Goal: Task Accomplishment & Management: Use online tool/utility

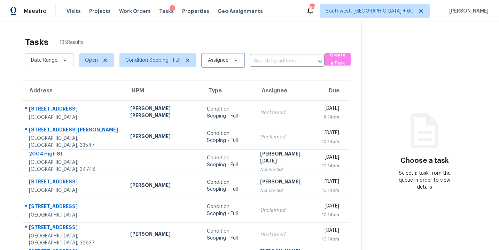
click at [222, 61] on span "Assignee" at bounding box center [218, 60] width 21 height 7
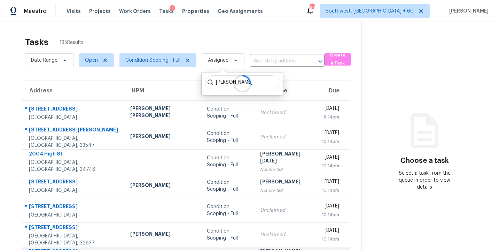
type input "[PERSON_NAME]"
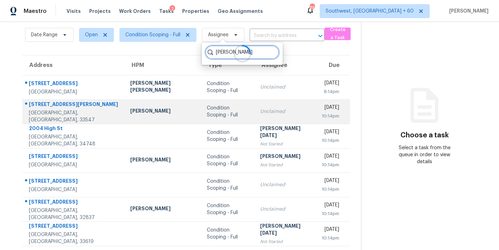
scroll to position [32, 0]
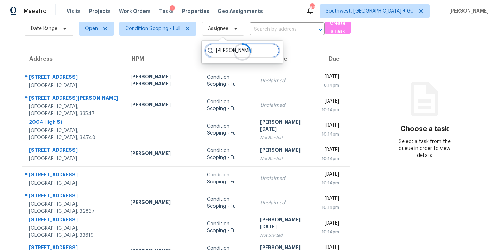
click at [268, 51] on input "[PERSON_NAME]" at bounding box center [242, 51] width 74 height 14
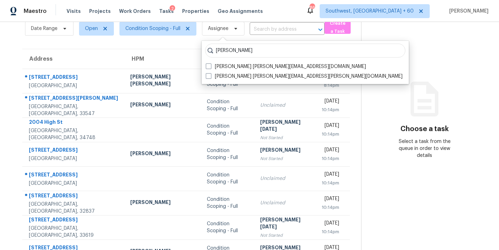
click at [371, 154] on section "Choose a task Select a task from the queue in order to view details" at bounding box center [424, 160] width 127 height 341
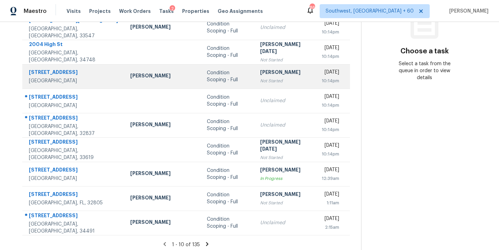
scroll to position [113, 0]
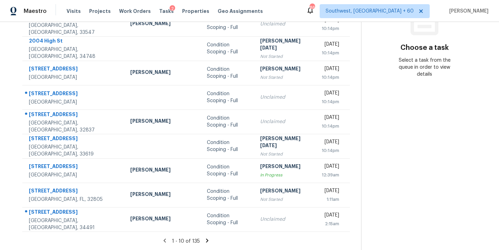
click at [204, 237] on icon at bounding box center [207, 240] width 6 height 6
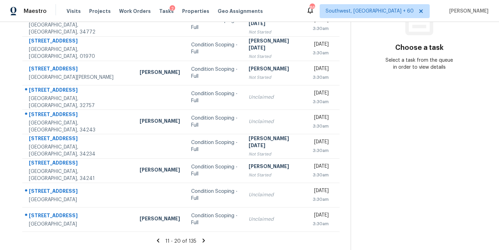
click at [203, 241] on icon at bounding box center [204, 240] width 6 height 6
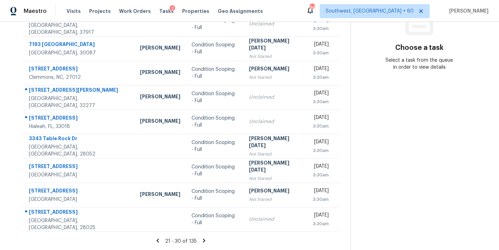
click at [205, 240] on icon at bounding box center [204, 240] width 6 height 6
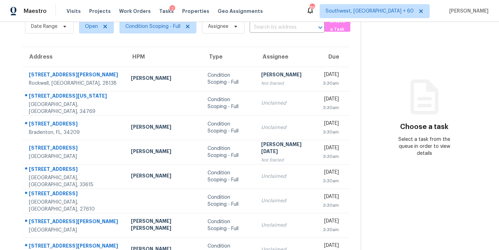
scroll to position [32, 0]
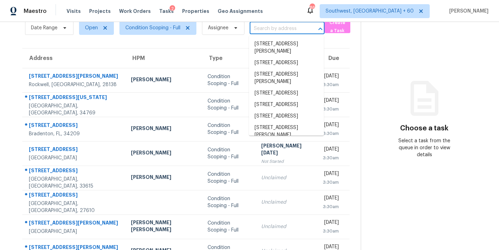
click at [279, 32] on input "text" at bounding box center [277, 28] width 55 height 11
paste input "[STREET_ADDRESS][PERSON_NAME]"
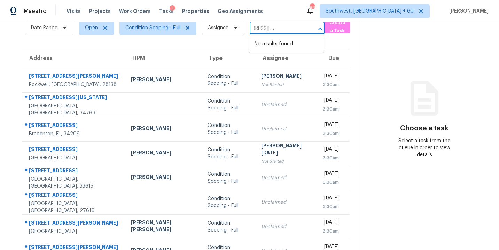
type input "[STREET_ADDRESS][PERSON_NAME]"
click at [381, 165] on section "Choose a task Select a task from the queue in order to view details" at bounding box center [424, 160] width 127 height 341
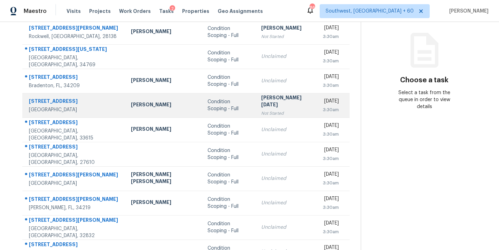
scroll to position [113, 0]
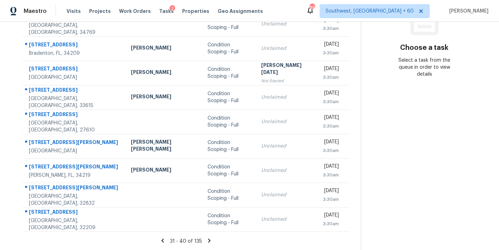
click at [206, 238] on icon at bounding box center [209, 240] width 6 height 6
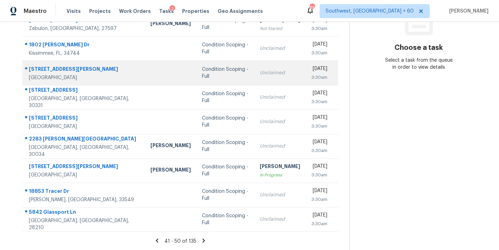
click at [202, 70] on div "Condition Scoping - Full" at bounding box center [225, 73] width 47 height 14
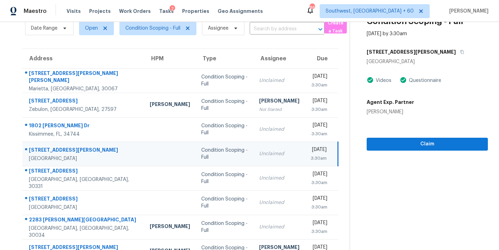
scroll to position [13, 0]
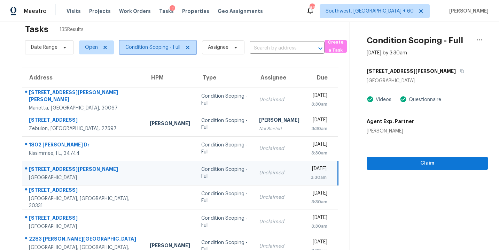
click at [163, 48] on span "Condition Scoping - Full" at bounding box center [152, 47] width 55 height 7
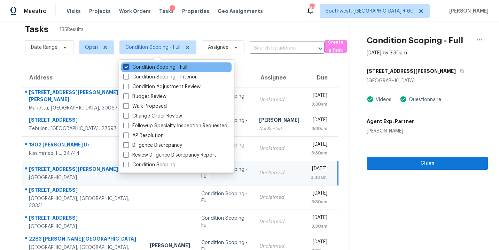
click at [164, 69] on label "Condition Scoping - Full" at bounding box center [155, 67] width 64 height 7
click at [128, 68] on input "Condition Scoping - Full" at bounding box center [125, 66] width 5 height 5
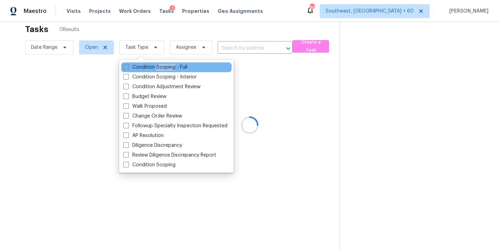
click at [164, 69] on label "Condition Scoping - Full" at bounding box center [155, 67] width 64 height 7
click at [128, 68] on input "Condition Scoping - Full" at bounding box center [125, 66] width 5 height 5
checkbox input "true"
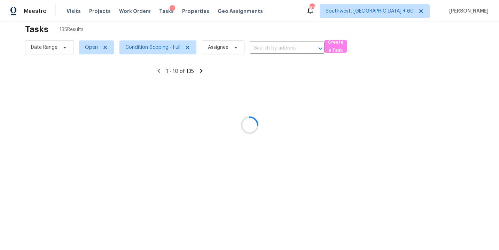
click at [307, 112] on div at bounding box center [249, 125] width 499 height 250
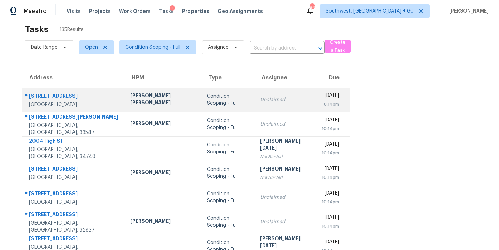
click at [227, 105] on td "Condition Scoping - Full" at bounding box center [227, 99] width 53 height 24
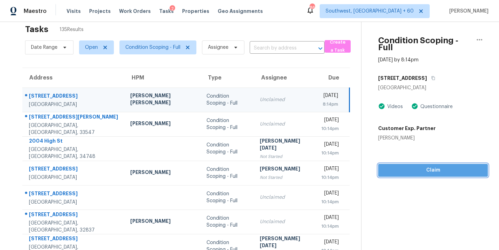
click at [417, 167] on span "Claim" at bounding box center [433, 170] width 99 height 9
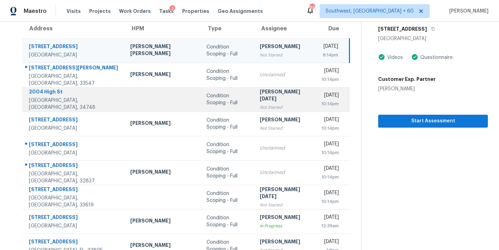
scroll to position [96, 0]
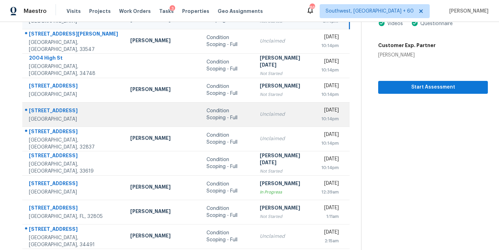
click at [254, 118] on td "Unclaimed" at bounding box center [285, 114] width 62 height 24
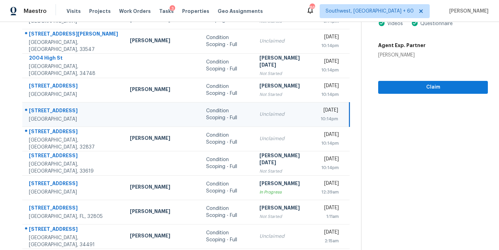
click at [321, 114] on div "[DATE]" at bounding box center [329, 111] width 17 height 9
click at [414, 83] on span "Claim" at bounding box center [433, 87] width 99 height 9
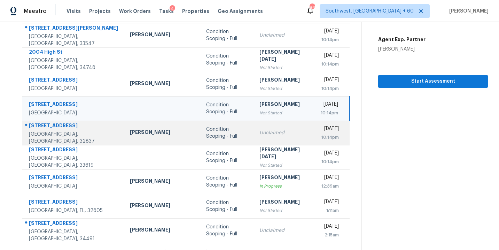
scroll to position [113, 0]
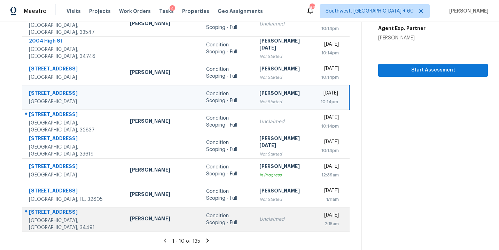
click at [206, 219] on div "Condition Scoping - Full" at bounding box center [227, 219] width 42 height 14
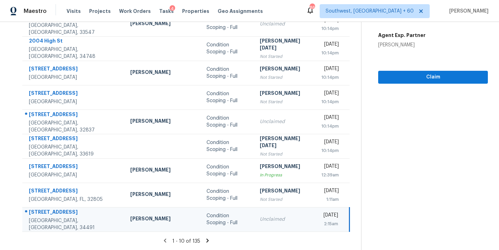
click at [426, 70] on section "Condition Scoping - Full [DATE] by 2:15am [STREET_ADDRESS][PERSON_NAME] Videos …" at bounding box center [424, 79] width 127 height 341
click at [426, 71] on button "Claim" at bounding box center [434, 77] width 110 height 13
click at [205, 240] on icon at bounding box center [208, 240] width 6 height 6
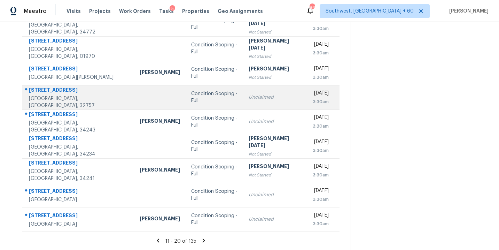
click at [212, 106] on td "Condition Scoping - Full" at bounding box center [215, 97] width 58 height 24
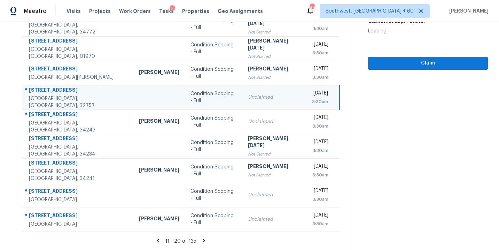
click at [227, 100] on td "Condition Scoping - Full" at bounding box center [214, 97] width 58 height 24
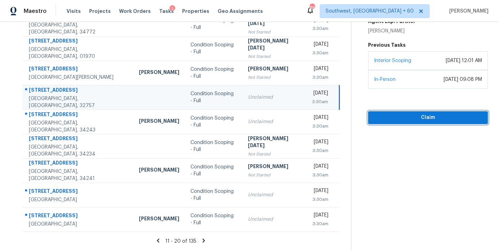
click at [407, 120] on span "Claim" at bounding box center [428, 117] width 109 height 9
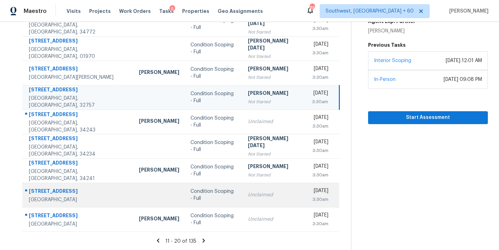
click at [198, 191] on td "Condition Scoping - Full" at bounding box center [214, 195] width 58 height 24
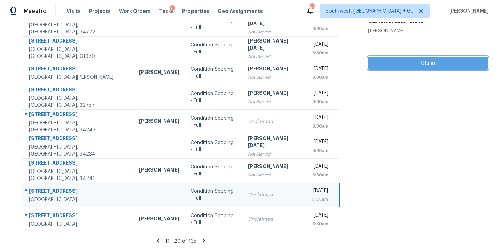
click at [430, 68] on button "Claim" at bounding box center [428, 63] width 120 height 13
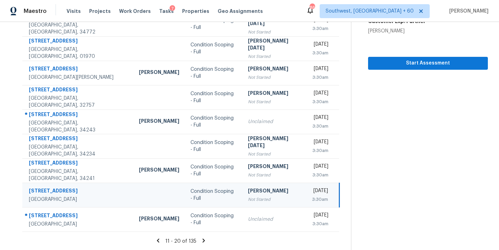
click at [203, 240] on icon at bounding box center [204, 240] width 2 height 4
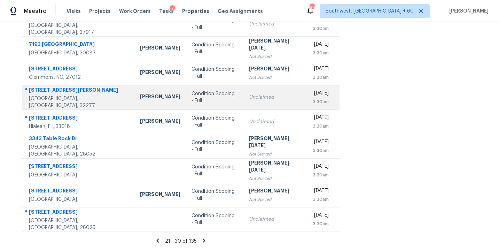
click at [216, 97] on div "Condition Scoping - Full" at bounding box center [215, 97] width 46 height 14
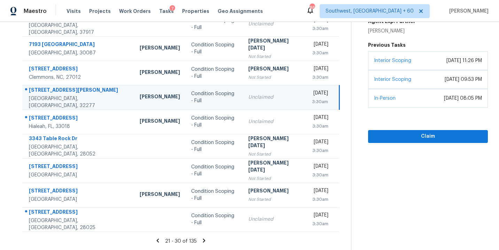
click at [429, 71] on div "Interior Scoping [DATE] 09:53 PM" at bounding box center [428, 79] width 120 height 19
click at [420, 138] on span "Claim" at bounding box center [428, 136] width 109 height 9
click at [199, 239] on div "21 - 30 of 135" at bounding box center [181, 240] width 340 height 7
click at [201, 238] on icon at bounding box center [204, 240] width 6 height 6
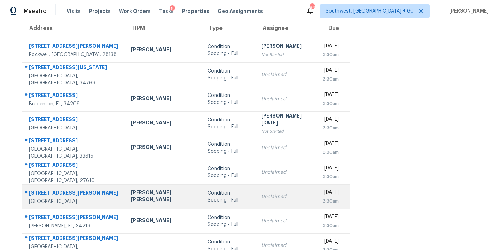
scroll to position [49, 0]
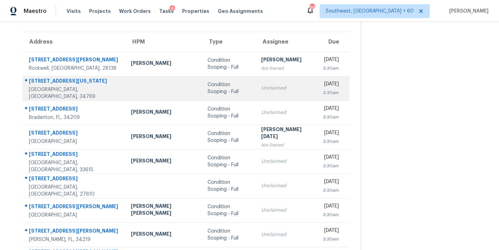
click at [256, 80] on td "Unclaimed" at bounding box center [287, 88] width 62 height 24
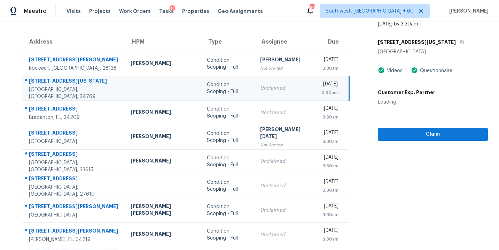
click at [260, 86] on div "Unclaimed" at bounding box center [285, 88] width 51 height 7
click at [406, 130] on span "Claim" at bounding box center [433, 134] width 99 height 9
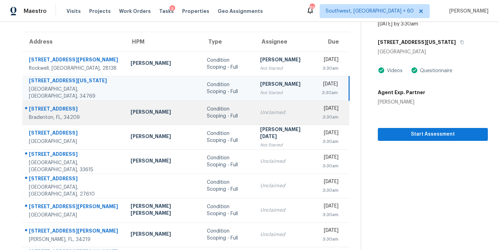
scroll to position [0, 0]
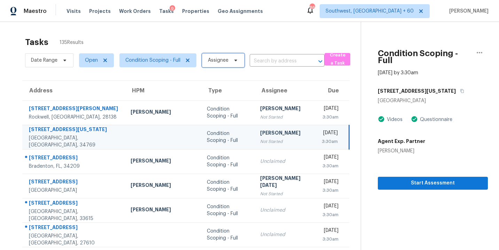
click at [216, 62] on span "Assignee" at bounding box center [218, 60] width 21 height 7
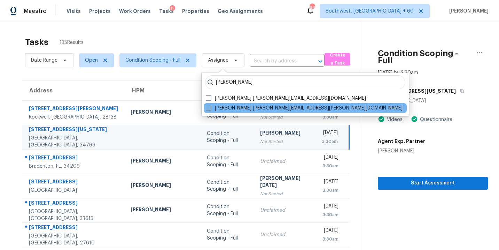
type input "[PERSON_NAME]"
click at [214, 107] on label "[PERSON_NAME] [PERSON_NAME][EMAIL_ADDRESS][PERSON_NAME][DOMAIN_NAME]" at bounding box center [304, 108] width 197 height 7
click at [211, 107] on input "[PERSON_NAME] [PERSON_NAME][EMAIL_ADDRESS][PERSON_NAME][DOMAIN_NAME]" at bounding box center [208, 107] width 5 height 5
checkbox input "true"
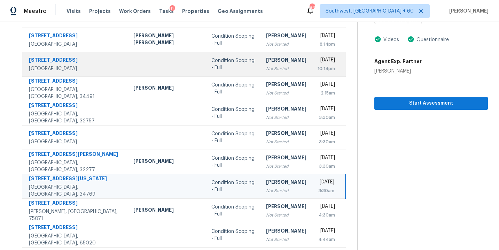
scroll to position [76, 0]
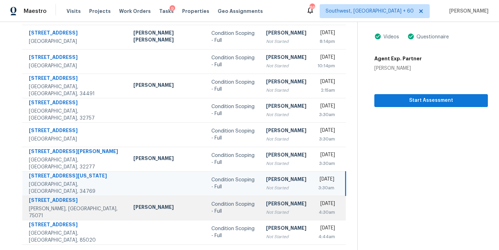
click at [212, 209] on div "Condition Scoping - Full" at bounding box center [234, 208] width 44 height 14
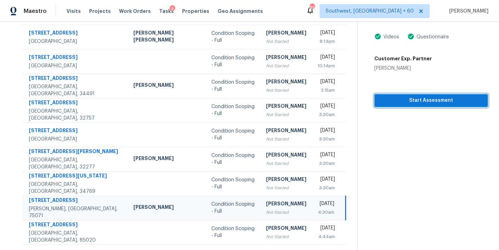
click at [426, 102] on span "Start Assessment" at bounding box center [431, 100] width 102 height 9
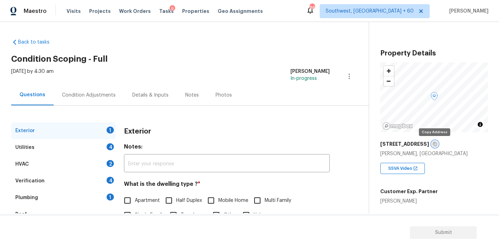
click at [435, 143] on icon "button" at bounding box center [435, 144] width 4 height 4
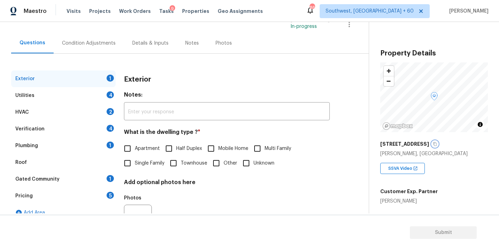
scroll to position [73, 0]
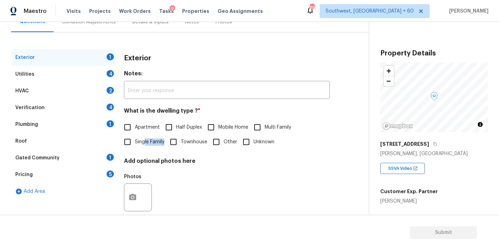
click at [145, 145] on label "Single Family" at bounding box center [142, 142] width 44 height 15
click at [130, 138] on input "Single Family" at bounding box center [127, 142] width 15 height 15
checkbox input "true"
click at [89, 72] on div "Utilities 4" at bounding box center [63, 74] width 105 height 17
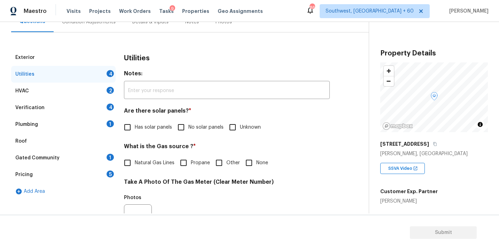
click at [185, 133] on input "No solar panels" at bounding box center [181, 127] width 15 height 15
checkbox input "true"
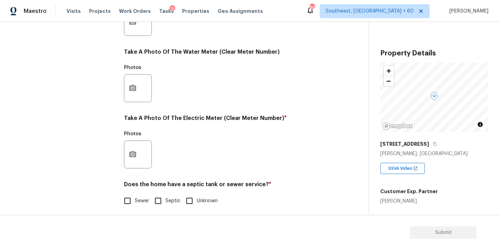
click at [136, 203] on span "Sewer" at bounding box center [142, 200] width 14 height 7
click at [135, 203] on input "Sewer" at bounding box center [127, 200] width 15 height 15
checkbox input "true"
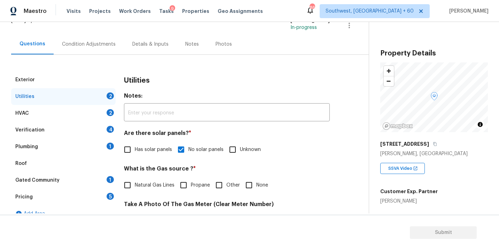
scroll to position [37, 0]
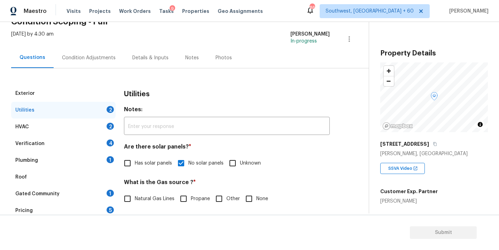
click at [80, 163] on div "Plumbing 1" at bounding box center [63, 160] width 105 height 17
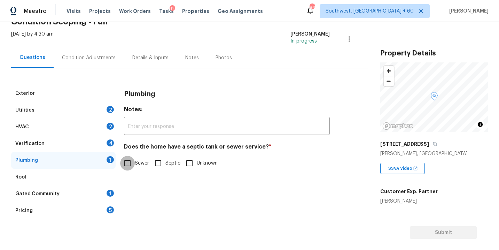
click at [126, 168] on input "Sewer" at bounding box center [127, 163] width 15 height 15
checkbox input "true"
click at [73, 197] on div "Gated Community 1" at bounding box center [63, 193] width 105 height 17
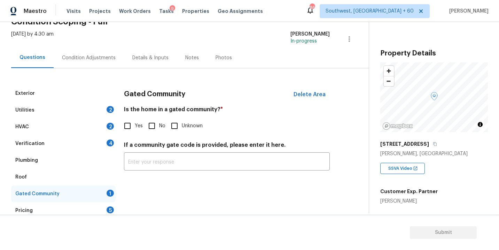
click at [152, 129] on input "No" at bounding box center [152, 126] width 15 height 15
checkbox input "true"
click at [92, 58] on div "Condition Adjustments" at bounding box center [89, 57] width 54 height 7
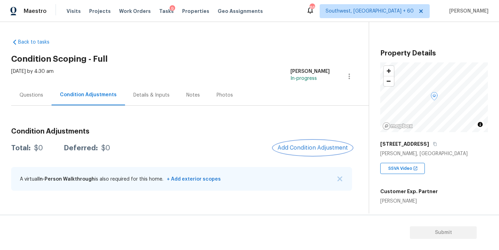
click at [290, 145] on span "Add Condition Adjustment" at bounding box center [313, 148] width 70 height 6
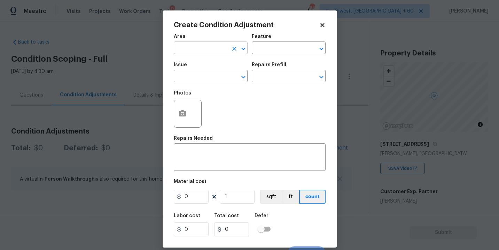
click at [208, 49] on input "text" at bounding box center [201, 48] width 54 height 11
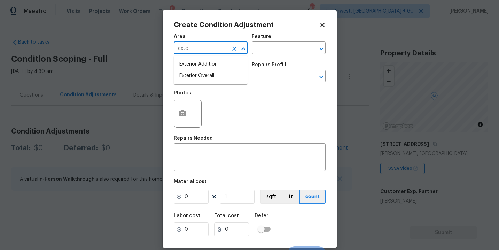
type input "exter"
click at [202, 76] on li "Exterior Overall" at bounding box center [211, 76] width 74 height 12
type input "Exterior Overall"
click at [290, 39] on div "Feature" at bounding box center [289, 38] width 74 height 9
click at [280, 54] on body "Maestro Visits Projects Work Orders Tasks 9 Properties Geo Assignments 864 Sout…" at bounding box center [249, 125] width 499 height 250
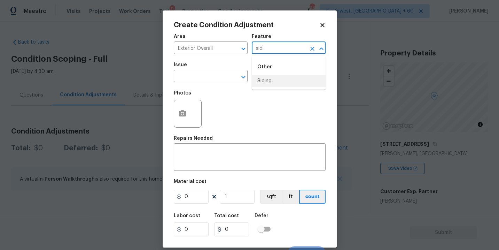
click at [277, 78] on li "Siding" at bounding box center [289, 81] width 74 height 12
type input "Siding"
drag, startPoint x: 208, startPoint y: 75, endPoint x: 204, endPoint y: 75, distance: 3.8
click at [204, 75] on input "text" at bounding box center [201, 76] width 54 height 11
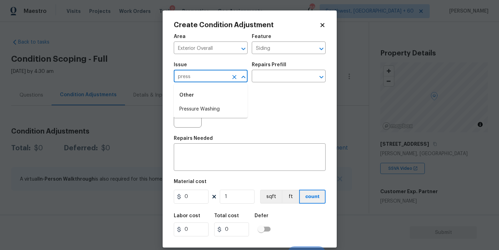
click at [203, 102] on div "Other" at bounding box center [211, 95] width 74 height 17
click at [223, 107] on li "Pressure Washing" at bounding box center [211, 110] width 74 height 12
type input "Pressure Washing"
click at [276, 78] on input "text" at bounding box center [279, 76] width 54 height 11
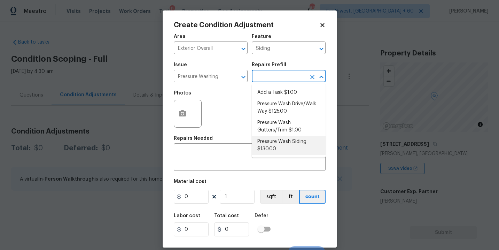
click at [283, 152] on li "Pressure Wash Siding $130.00" at bounding box center [289, 145] width 74 height 19
type textarea "Protect areas as needed for pressure washing. Pressure wash the siding on the h…"
type input "130"
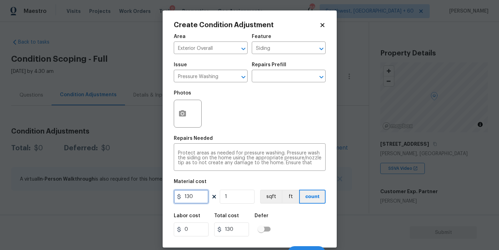
drag, startPoint x: 200, startPoint y: 199, endPoint x: 148, endPoint y: 208, distance: 52.7
click at [148, 208] on div "Create Condition Adjustment Area Exterior Overall ​ Feature Siding ​ Issue Pres…" at bounding box center [249, 125] width 499 height 250
drag, startPoint x: 203, startPoint y: 197, endPoint x: 148, endPoint y: 197, distance: 54.7
click at [148, 197] on div "Create Condition Adjustment Area Exterior Overall ​ Feature Siding ​ Issue Pres…" at bounding box center [249, 125] width 499 height 250
type input "200"
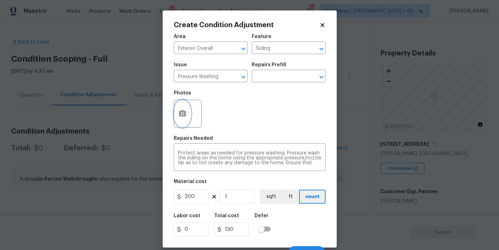
type input "200"
click at [180, 119] on button "button" at bounding box center [182, 113] width 17 height 27
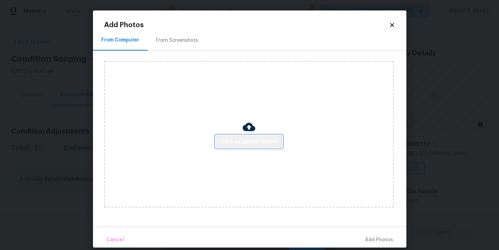
click at [232, 140] on span "Click to Upload Photos" at bounding box center [249, 141] width 56 height 9
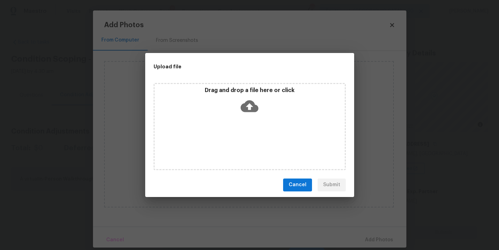
click at [245, 117] on div "Drag and drop a file here or click" at bounding box center [250, 126] width 192 height 87
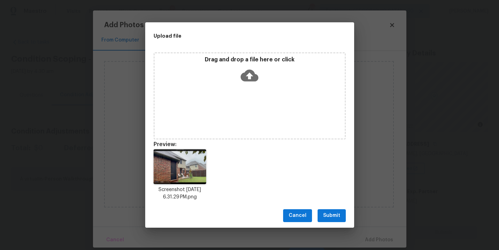
click at [318, 222] on div "Cancel Submit" at bounding box center [249, 216] width 209 height 24
click at [323, 221] on button "Submit" at bounding box center [332, 215] width 28 height 13
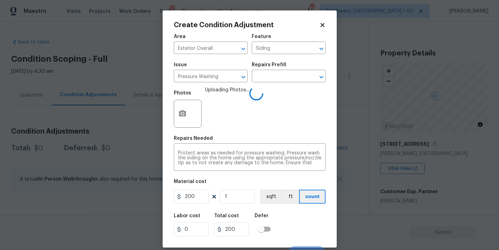
scroll to position [10, 0]
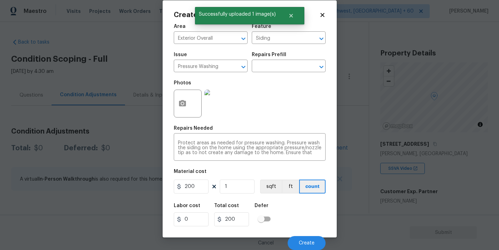
click at [299, 220] on div "Labor cost 0 Total cost 200 Defer" at bounding box center [250, 214] width 152 height 31
click at [302, 243] on span "Create" at bounding box center [307, 243] width 16 height 5
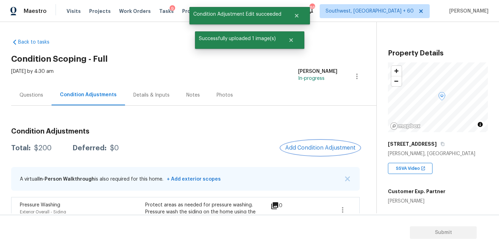
scroll to position [22, 0]
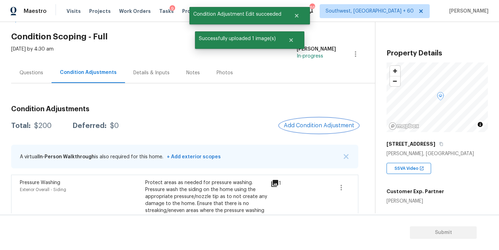
click at [313, 124] on span "Add Condition Adjustment" at bounding box center [319, 125] width 70 height 6
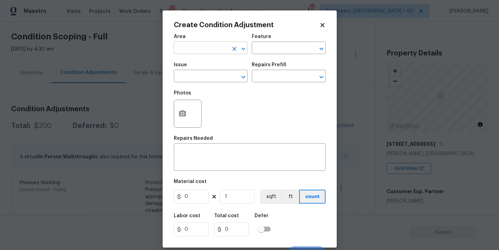
click at [219, 49] on input "text" at bounding box center [201, 48] width 54 height 11
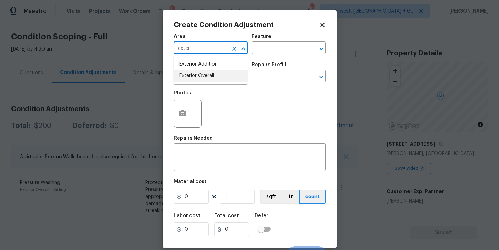
click at [219, 76] on li "Exterior Overall" at bounding box center [211, 76] width 74 height 12
type input "Exterior Overall"
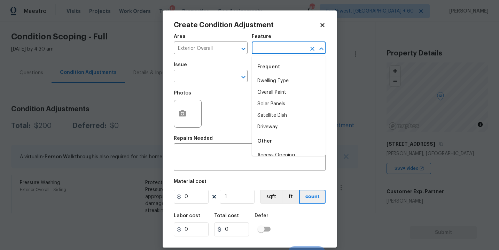
click at [267, 54] on input "text" at bounding box center [279, 48] width 54 height 11
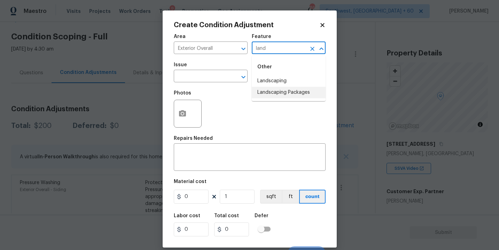
click at [275, 92] on li "Landscaping Packages" at bounding box center [289, 93] width 74 height 12
click at [233, 80] on icon "Clear" at bounding box center [234, 77] width 7 height 7
type input "Landscaping Packages"
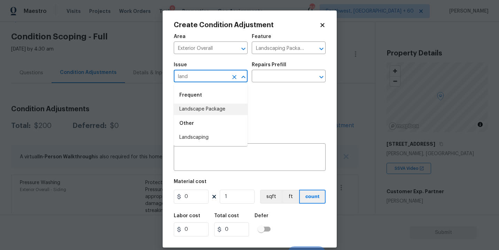
click at [201, 106] on li "Landscape Package" at bounding box center [211, 110] width 74 height 12
type input "Landscape Package"
click at [291, 79] on input "text" at bounding box center [279, 76] width 54 height 11
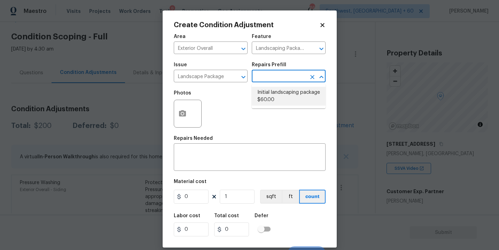
click at [294, 100] on li "Initial landscaping package $60.00" at bounding box center [289, 96] width 74 height 19
type input "Home Readiness Packages"
type textarea "Mowing of grass up to 6" in height. Mow, edge along driveways & sidewalks, trim…"
type input "60"
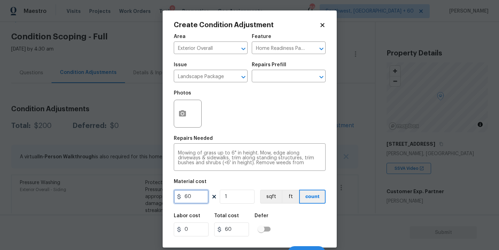
drag, startPoint x: 190, startPoint y: 195, endPoint x: 153, endPoint y: 193, distance: 37.3
click at [153, 193] on div "Create Condition Adjustment Area Exterior Overall ​ Feature Home Readiness Pack…" at bounding box center [249, 125] width 499 height 250
type input "300"
click at [183, 111] on icon "button" at bounding box center [182, 113] width 7 height 6
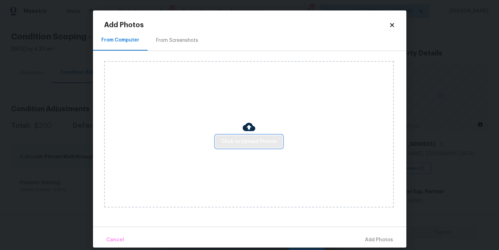
click at [240, 144] on span "Click to Upload Photos" at bounding box center [249, 141] width 56 height 9
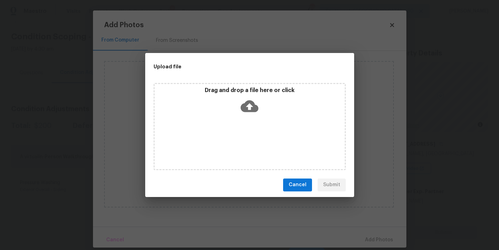
click at [244, 121] on div "Drag and drop a file here or click" at bounding box center [250, 126] width 192 height 87
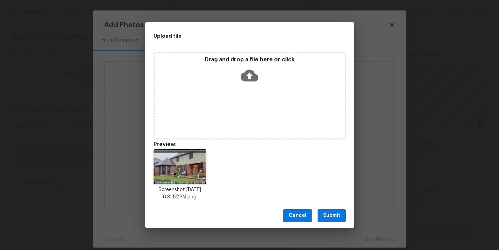
click at [337, 211] on span "Submit" at bounding box center [331, 215] width 17 height 9
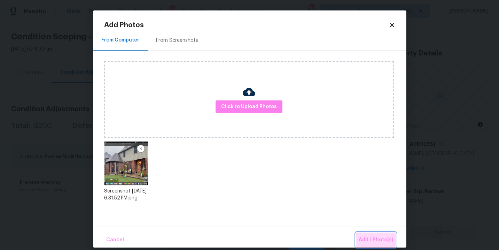
click at [368, 237] on span "Add 1 Photo(s)" at bounding box center [376, 240] width 35 height 9
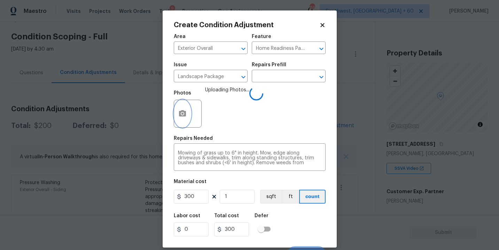
scroll to position [10, 0]
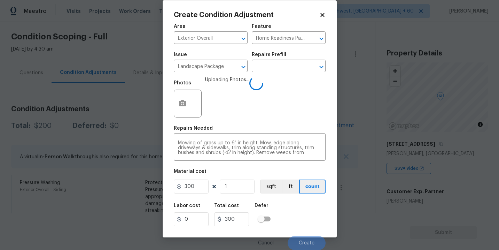
click at [319, 215] on div "Labor cost 0 Total cost 300 Defer" at bounding box center [250, 214] width 152 height 31
click at [315, 216] on div "Labor cost 0 Total cost 300 Defer" at bounding box center [250, 214] width 152 height 31
click at [313, 216] on div "Labor cost 0 Total cost 300 Defer" at bounding box center [250, 214] width 152 height 31
click at [310, 220] on div "Labor cost 0 Total cost 300 Defer" at bounding box center [250, 214] width 152 height 31
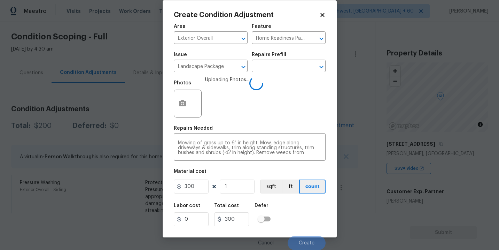
click at [305, 223] on div "Labor cost 0 Total cost 300 Defer" at bounding box center [250, 214] width 152 height 31
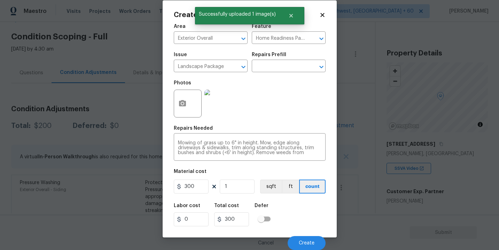
click at [305, 223] on div "Labor cost 0 Total cost 300 Defer" at bounding box center [250, 214] width 152 height 31
click at [302, 239] on button "Create" at bounding box center [307, 243] width 38 height 14
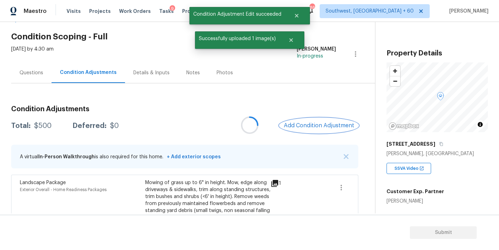
scroll to position [0, 0]
click at [304, 123] on span "Add Condition Adjustment" at bounding box center [319, 125] width 70 height 6
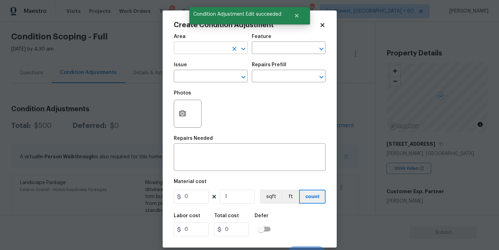
click at [185, 48] on input "text" at bounding box center [201, 48] width 54 height 11
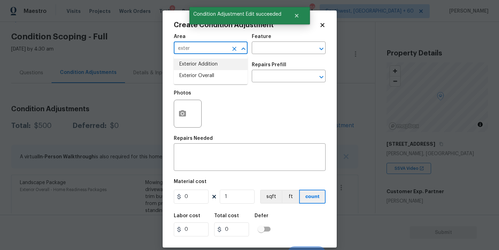
click at [190, 70] on li "Exterior Overall" at bounding box center [211, 76] width 74 height 12
type input "Exterior Overall"
click at [190, 72] on input "text" at bounding box center [201, 76] width 54 height 11
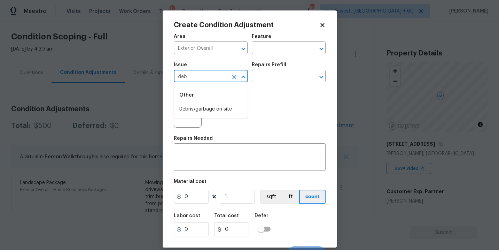
click at [195, 103] on div "Other" at bounding box center [211, 95] width 74 height 17
click at [197, 109] on li "Debris/garbage on site" at bounding box center [211, 110] width 74 height 12
type input "Debris/garbage on site"
click at [290, 70] on div "Repairs Prefill" at bounding box center [289, 66] width 74 height 9
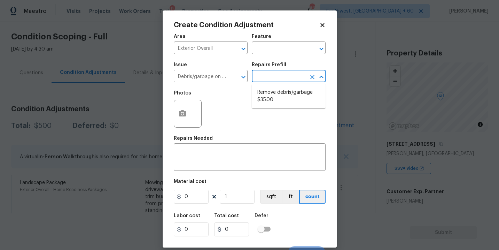
click at [285, 73] on input "text" at bounding box center [279, 76] width 54 height 11
click at [274, 98] on li "Remove debris/garbage $35.00" at bounding box center [289, 96] width 74 height 19
type textarea "Remove, haul off, and properly dispose of any debris left by seller to offsite …"
type input "35"
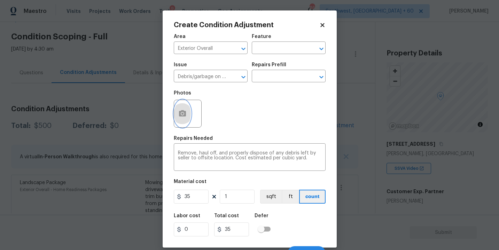
click at [185, 121] on button "button" at bounding box center [182, 113] width 17 height 27
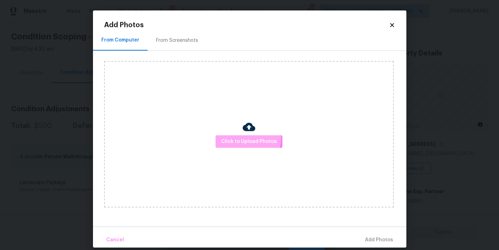
click at [233, 137] on button "Click to Upload Photos" at bounding box center [249, 141] width 67 height 13
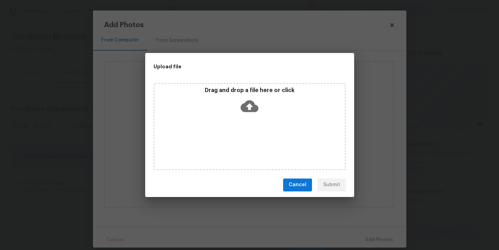
click at [244, 118] on div "Drag and drop a file here or click" at bounding box center [250, 126] width 192 height 87
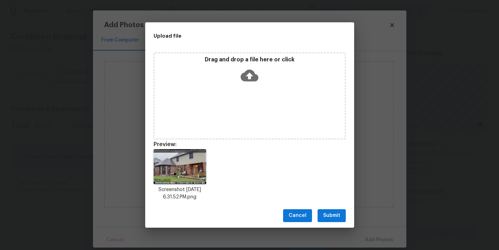
click at [337, 215] on span "Submit" at bounding box center [331, 215] width 17 height 9
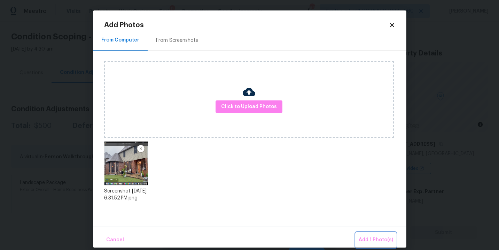
click at [369, 238] on span "Add 1 Photo(s)" at bounding box center [376, 240] width 35 height 9
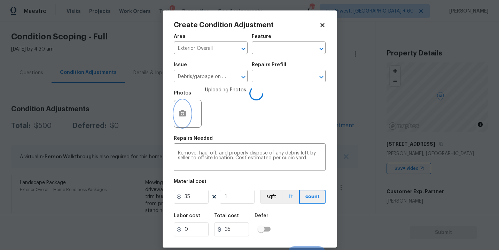
scroll to position [10, 0]
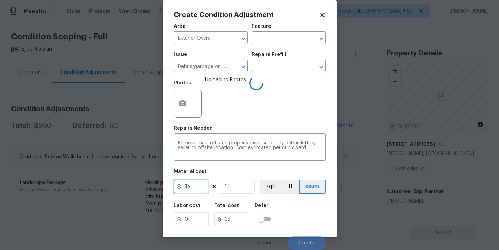
drag, startPoint x: 194, startPoint y: 185, endPoint x: 139, endPoint y: 185, distance: 55.1
click at [139, 185] on div "Create Condition Adjustment Area Exterior Overall ​ Feature ​ Issue Debris/garb…" at bounding box center [249, 125] width 499 height 250
type input "250"
click at [306, 214] on div "Labor cost 0 Total cost 250 Defer" at bounding box center [250, 214] width 152 height 31
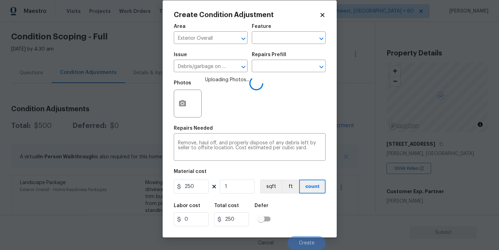
click at [306, 214] on div "Labor cost 0 Total cost 250 Defer" at bounding box center [250, 214] width 152 height 31
click at [306, 216] on div "Labor cost 0 Total cost 250 Defer" at bounding box center [250, 214] width 152 height 31
click at [304, 218] on div "Labor cost 0 Total cost 250 Defer" at bounding box center [250, 214] width 152 height 31
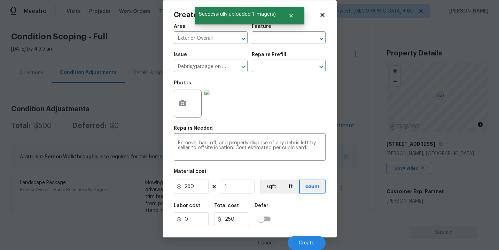
click at [304, 218] on div "Labor cost 0 Total cost 250 Defer" at bounding box center [250, 214] width 152 height 31
click at [303, 243] on span "Create" at bounding box center [307, 243] width 16 height 5
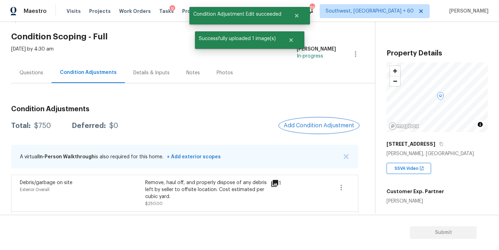
scroll to position [33, 0]
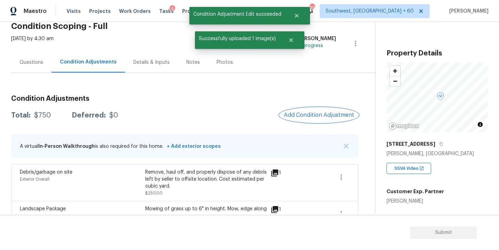
click at [300, 115] on span "Add Condition Adjustment" at bounding box center [319, 115] width 70 height 6
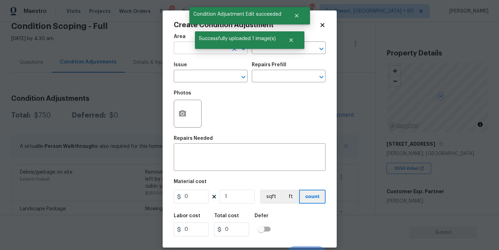
click at [185, 46] on input "text" at bounding box center [201, 48] width 54 height 11
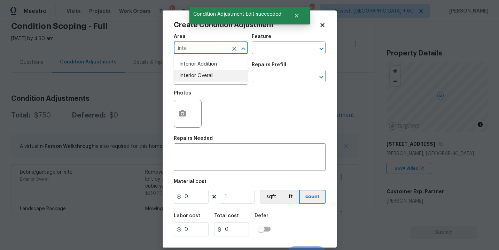
click at [198, 78] on li "Interior Overall" at bounding box center [211, 76] width 74 height 12
type input "Interior Overall"
click at [274, 46] on input "text" at bounding box center [279, 48] width 54 height 11
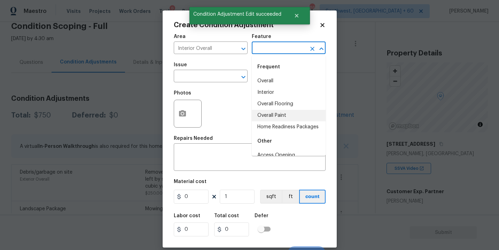
click at [270, 112] on li "Overall Paint" at bounding box center [289, 116] width 74 height 12
type input "Overall Paint"
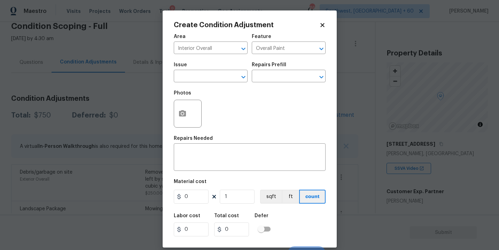
click at [205, 68] on div "Issue" at bounding box center [211, 66] width 74 height 9
click at [197, 78] on input "text" at bounding box center [201, 76] width 54 height 11
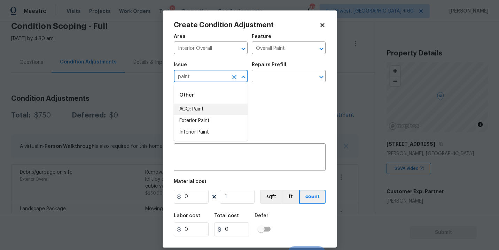
click at [203, 113] on li "ACQ: Paint" at bounding box center [211, 110] width 74 height 12
type input "ACQ: Paint"
click at [285, 70] on div "Repairs Prefill" at bounding box center [289, 66] width 74 height 9
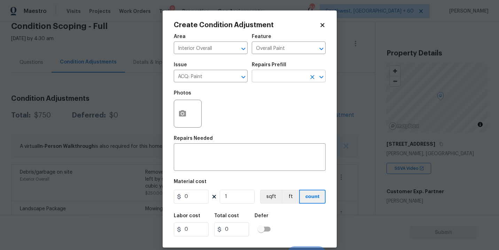
click at [286, 82] on input "text" at bounding box center [279, 76] width 54 height 11
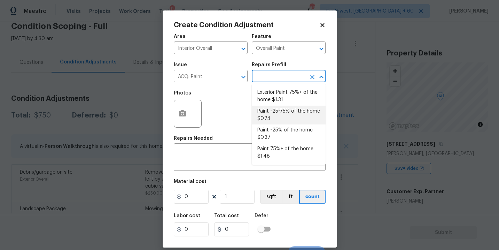
click at [287, 116] on li "Paint ~25-75% of the home $0.74" at bounding box center [289, 115] width 74 height 19
type input "Acquisition"
type textarea "Acquisition Scope: ~25 - 75% of the home needs interior paint"
type input "0.74"
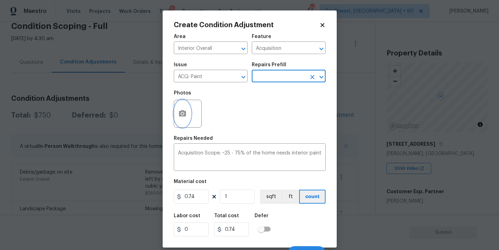
click at [187, 122] on button "button" at bounding box center [182, 113] width 17 height 27
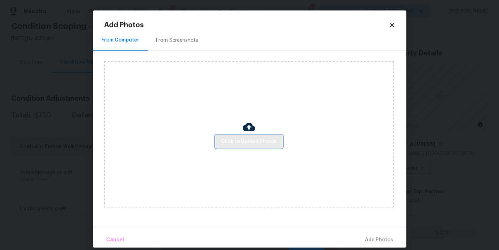
click at [252, 145] on span "Click to Upload Photos" at bounding box center [249, 141] width 56 height 9
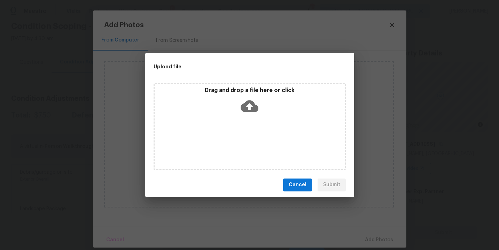
click at [259, 125] on div "Drag and drop a file here or click" at bounding box center [250, 126] width 192 height 87
click at [300, 190] on button "Cancel" at bounding box center [297, 184] width 29 height 13
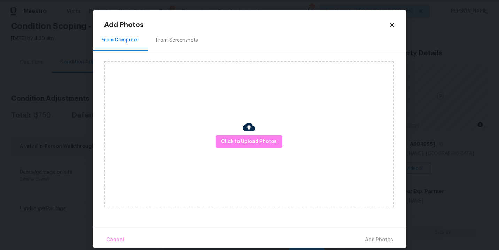
click at [420, 190] on body "Maestro Visits Projects Work Orders Tasks 9 Properties Geo Assignments 864 Sout…" at bounding box center [249, 125] width 499 height 250
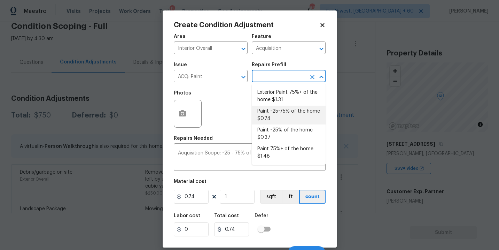
click at [282, 78] on input "text" at bounding box center [279, 76] width 54 height 11
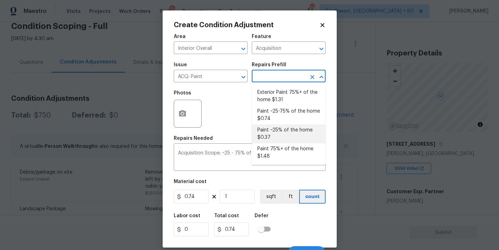
click at [279, 138] on li "Paint ~25% of the home $0.37" at bounding box center [289, 133] width 74 height 19
type textarea "Acquisition Scope: ~25% of the home needs interior paint"
type input "0.37"
click at [229, 195] on input "1" at bounding box center [237, 197] width 35 height 14
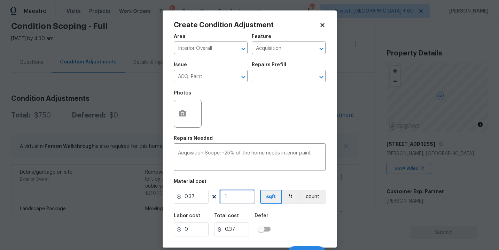
type input "0"
type input "3"
type input "1.11"
type input "34"
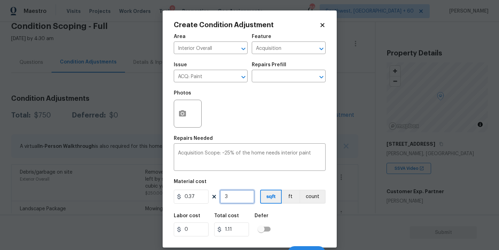
type input "12.58"
type input "347"
type input "128.39"
type input "3478"
type input "1286.86"
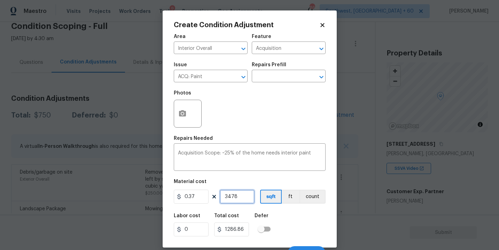
type input "3478"
click at [292, 228] on div "Labor cost 0 Total cost 1286.86 Defer" at bounding box center [250, 224] width 152 height 31
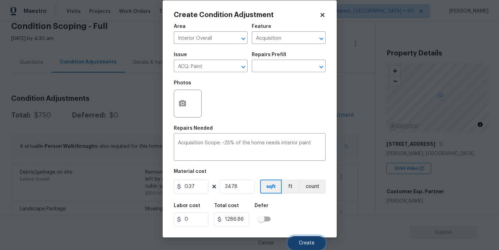
click at [303, 245] on span "Create" at bounding box center [307, 243] width 16 height 5
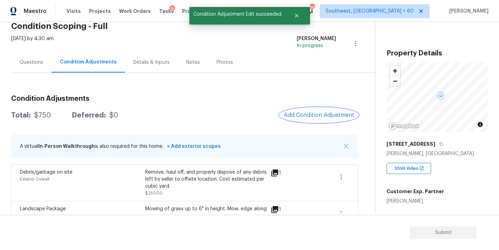
scroll to position [0, 0]
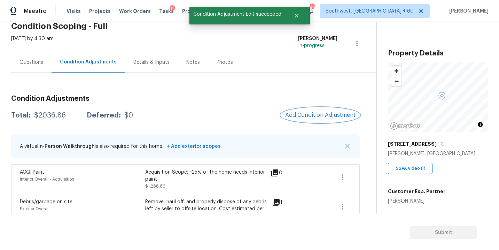
click at [308, 113] on span "Add Condition Adjustment" at bounding box center [320, 115] width 70 height 6
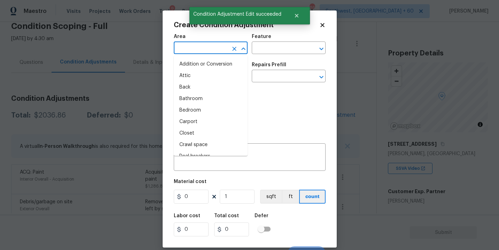
click at [184, 44] on input "text" at bounding box center [201, 48] width 54 height 11
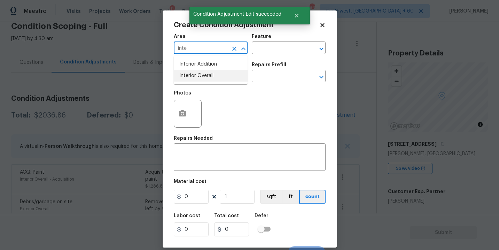
click at [200, 78] on li "Interior Overall" at bounding box center [211, 76] width 74 height 12
type input "Interior Overall"
click at [276, 46] on input "text" at bounding box center [279, 48] width 54 height 11
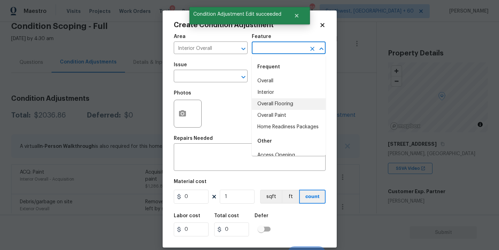
click at [275, 101] on li "Overall Flooring" at bounding box center [289, 104] width 74 height 12
type input "Overall Flooring"
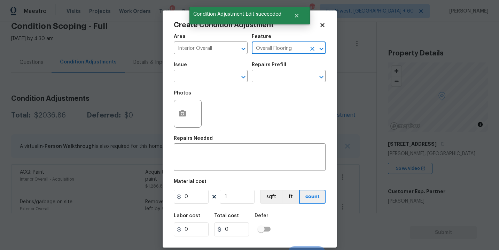
click at [204, 67] on div "Issue" at bounding box center [211, 66] width 74 height 9
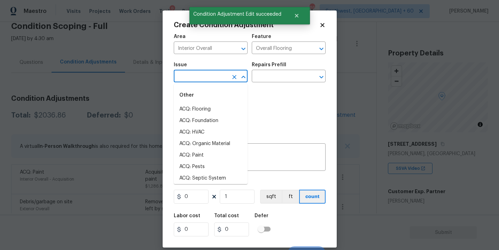
click at [202, 78] on input "text" at bounding box center [201, 76] width 54 height 11
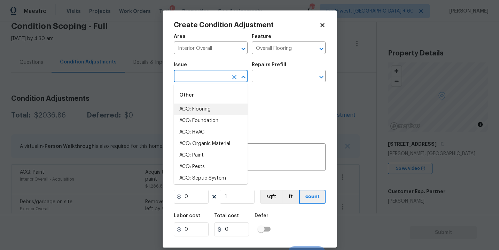
click at [200, 114] on li "ACQ: Flooring" at bounding box center [211, 110] width 74 height 12
type input "ACQ: Flooring"
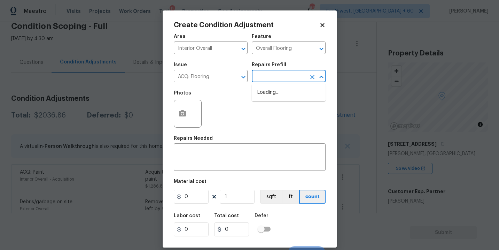
click at [268, 77] on input "text" at bounding box center [279, 76] width 54 height 11
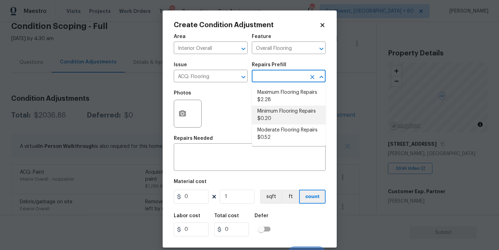
click at [280, 138] on li "Moderate Flooring Repairs $0.52" at bounding box center [289, 133] width 74 height 19
type input "Acquisition"
type textarea "Acquisition Scope: Moderate flooring repairs"
type input "0.52"
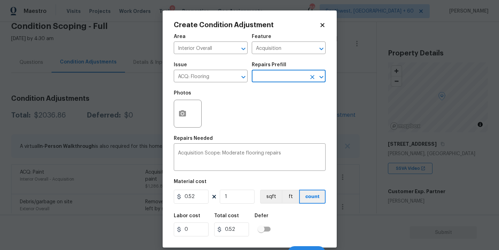
click at [238, 206] on div "Area Interior Overall ​ Feature Acquisition ​ Issue ACQ: Flooring ​ Repairs Pre…" at bounding box center [250, 145] width 152 height 230
click at [241, 204] on figure "Material cost 0.52 1 sqft ft count" at bounding box center [250, 192] width 152 height 26
click at [246, 201] on input "1" at bounding box center [237, 197] width 35 height 14
type input "0"
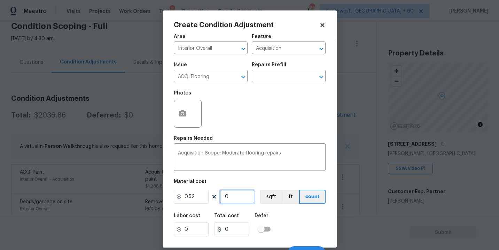
type input "3"
type input "1.56"
type input "34"
type input "17.68"
type input "347"
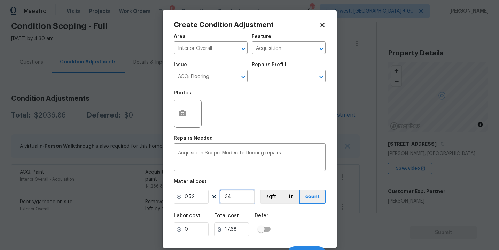
type input "180.44"
type input "3478"
type input "1808.56"
type input "3478"
click at [186, 117] on button "button" at bounding box center [182, 113] width 17 height 27
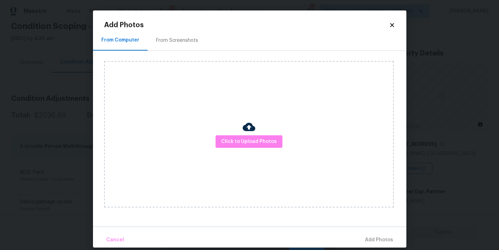
click at [243, 153] on div "Click to Upload Photos" at bounding box center [249, 134] width 290 height 146
click at [249, 145] on span "Click to Upload Photos" at bounding box center [249, 141] width 56 height 9
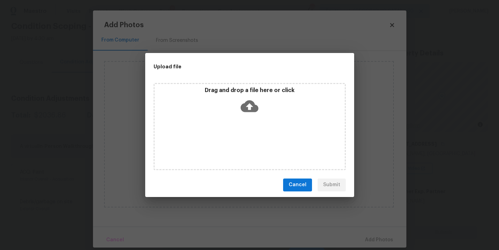
click at [248, 128] on div "Drag and drop a file here or click" at bounding box center [250, 126] width 192 height 87
